Goal: Book appointment/travel/reservation

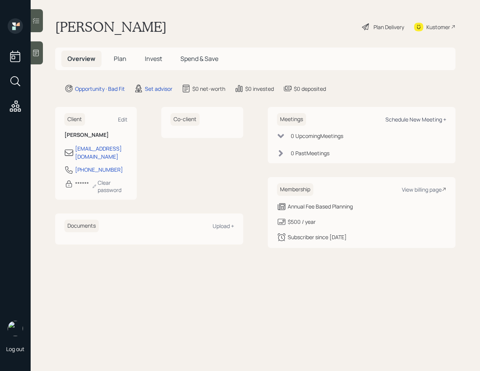
click at [419, 120] on div "Schedule New Meeting +" at bounding box center [416, 119] width 61 height 7
select select "round-[PERSON_NAME]"
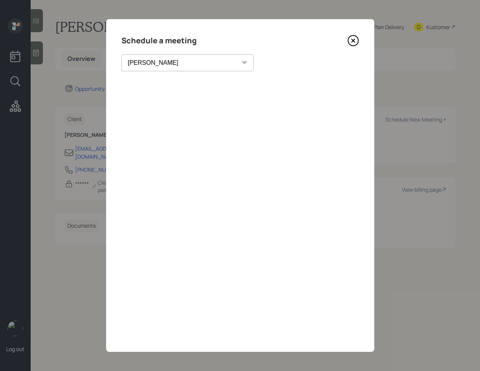
click at [351, 40] on icon at bounding box center [353, 40] width 11 height 11
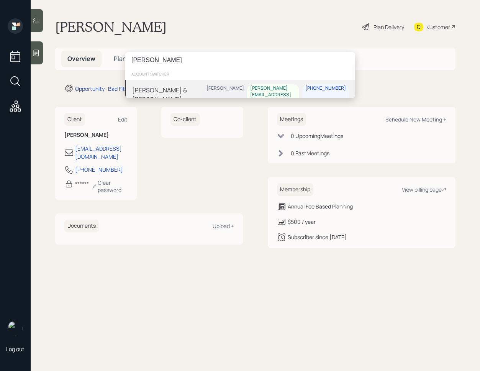
type input "[PERSON_NAME]"
click at [223, 92] on div "[PERSON_NAME] & [PERSON_NAME] Treva Nostdahl [EMAIL_ADDRESS][DOMAIN_NAME] [PHON…" at bounding box center [240, 95] width 230 height 30
